Goal: Find specific page/section: Find specific page/section

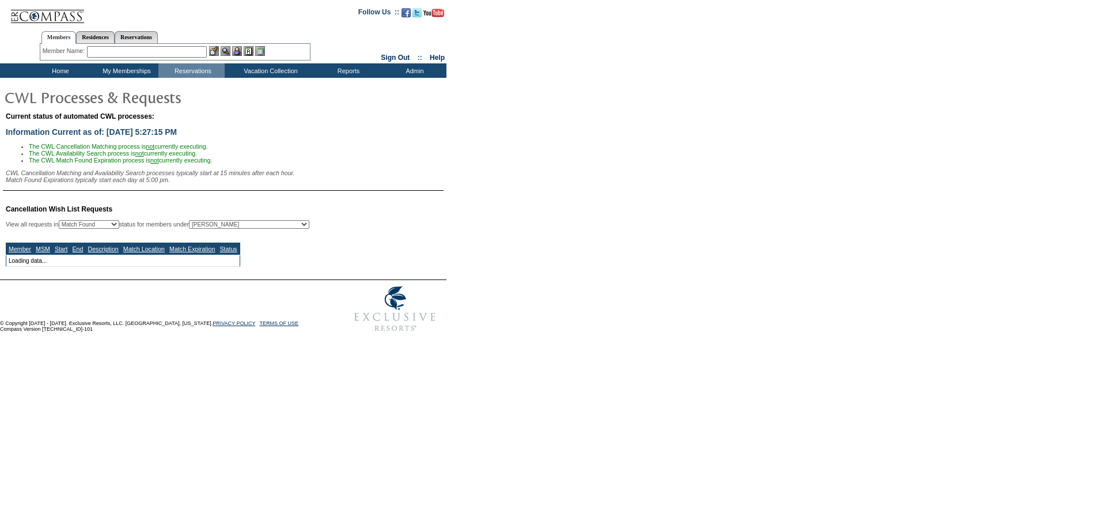
select select "50"
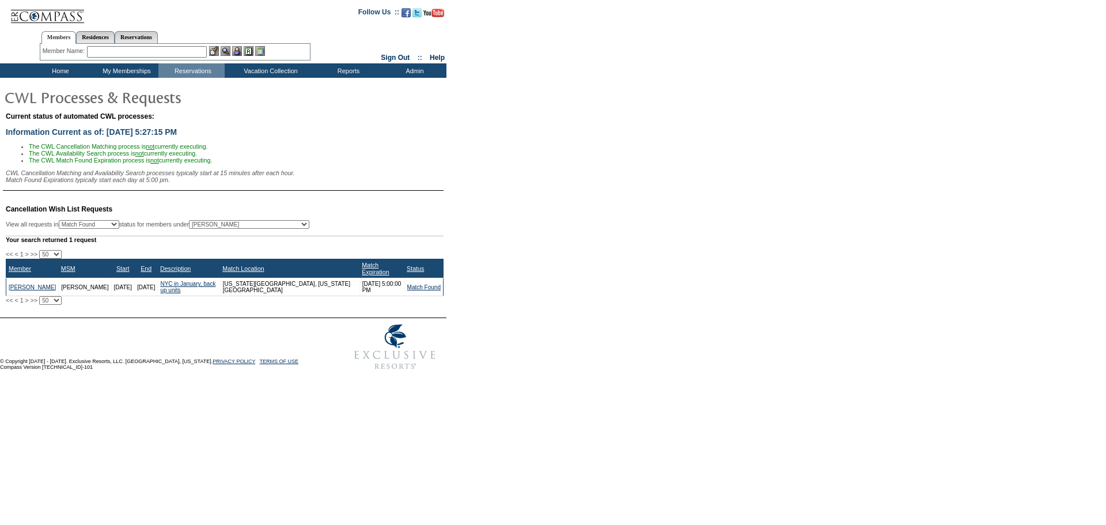
click at [299, 145] on li "The CWL Cancellation Matching process is not currently executing." at bounding box center [236, 146] width 415 height 7
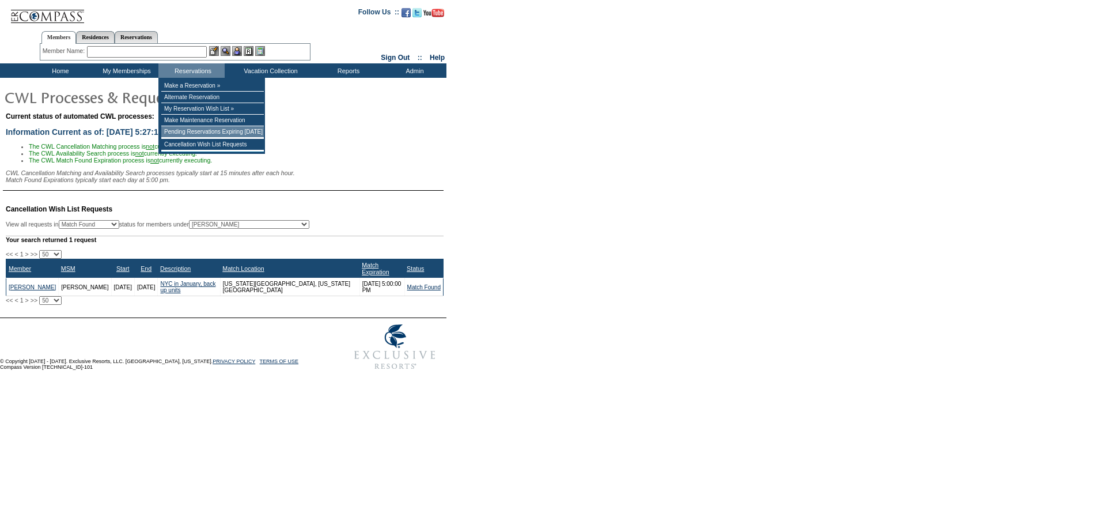
click at [185, 137] on td "Pending Reservations Expiring [DATE]" at bounding box center [212, 132] width 103 height 12
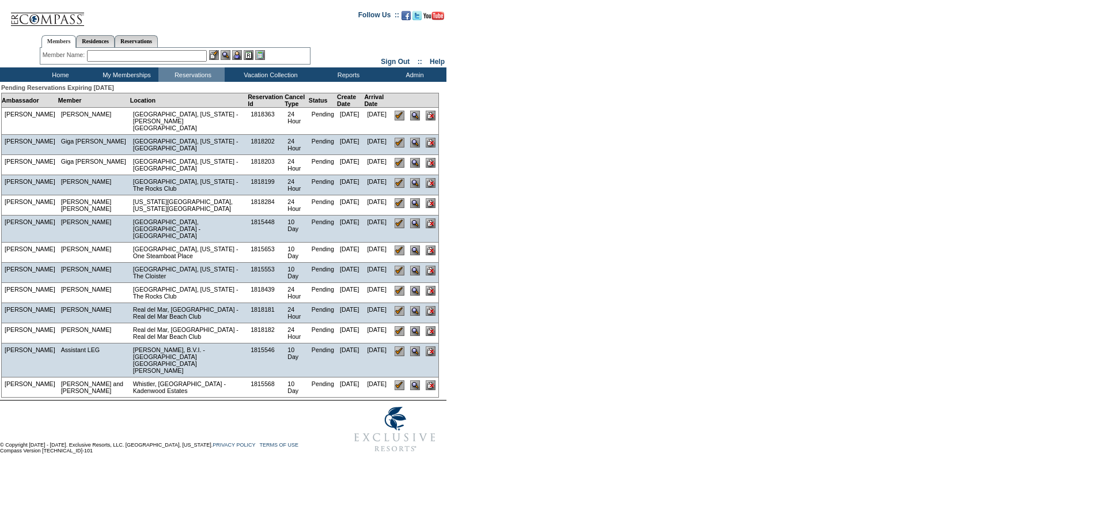
click at [59, 74] on td "Home" at bounding box center [59, 74] width 66 height 14
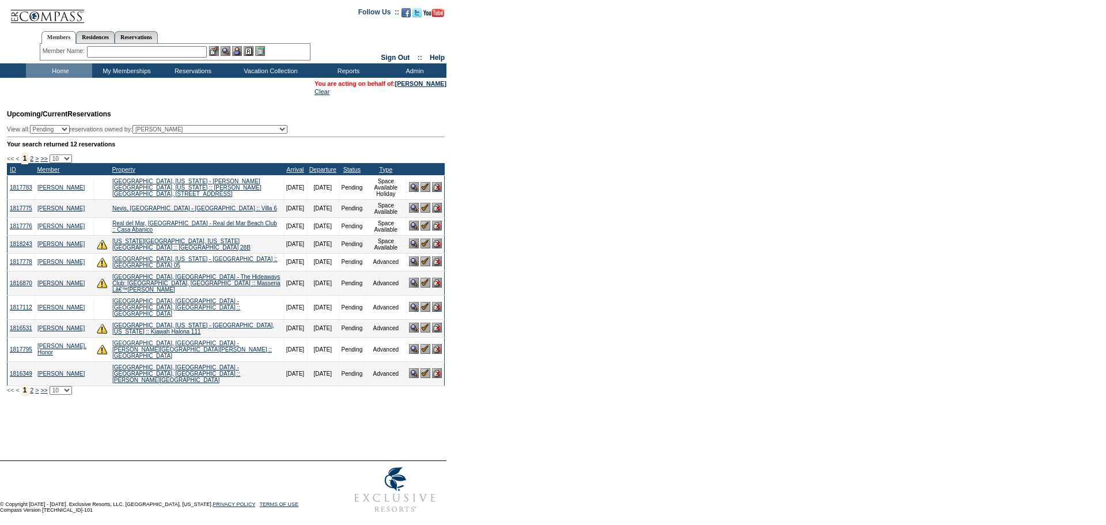
click at [219, 130] on select "(All) [PERSON_NAME] Accounting (MSM), Team [PERSON_NAME] (inactive) Admin, IT G…" at bounding box center [210, 129] width 155 height 9
select select "60202"
click at [155, 128] on select "(All) [PERSON_NAME] Accounting (MSM), Team [PERSON_NAME] (inactive) Admin, IT G…" at bounding box center [210, 129] width 155 height 9
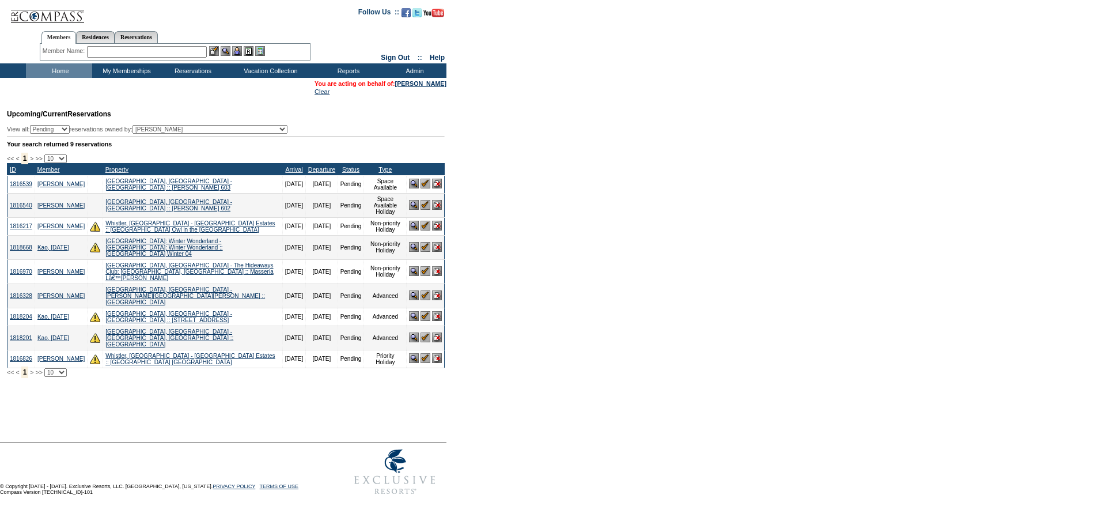
click at [176, 414] on div at bounding box center [553, 428] width 1106 height 29
click at [126, 390] on div "Processing, please wait. Custom Reservation Task Reservation #: Reservation Dat…" at bounding box center [224, 401] width 447 height 23
click at [411, 243] on img at bounding box center [414, 247] width 10 height 10
